Goal: Task Accomplishment & Management: Manage account settings

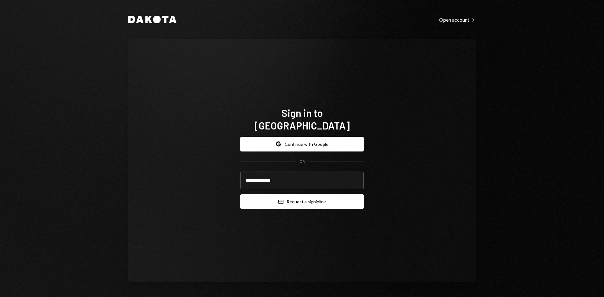
type input "**********"
click at [338, 195] on button "Email Request a sign in link" at bounding box center [301, 201] width 123 height 15
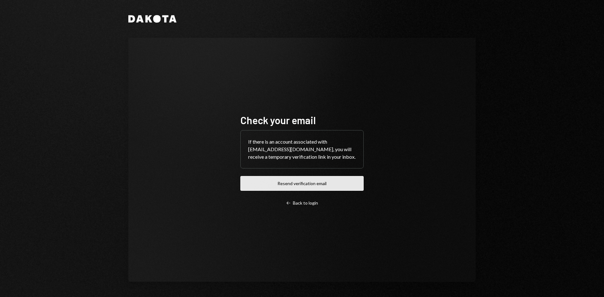
click at [332, 186] on button "Resend verification email" at bounding box center [301, 183] width 123 height 15
